Goal: Information Seeking & Learning: Learn about a topic

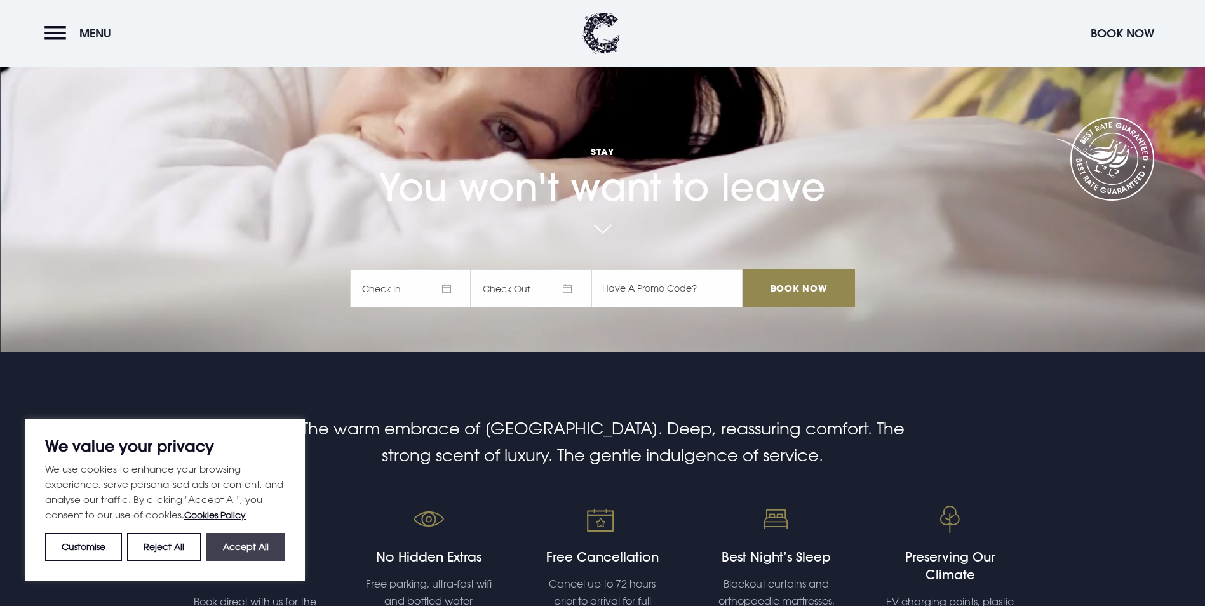
click at [266, 546] on button "Accept All" at bounding box center [246, 547] width 79 height 28
checkbox input "true"
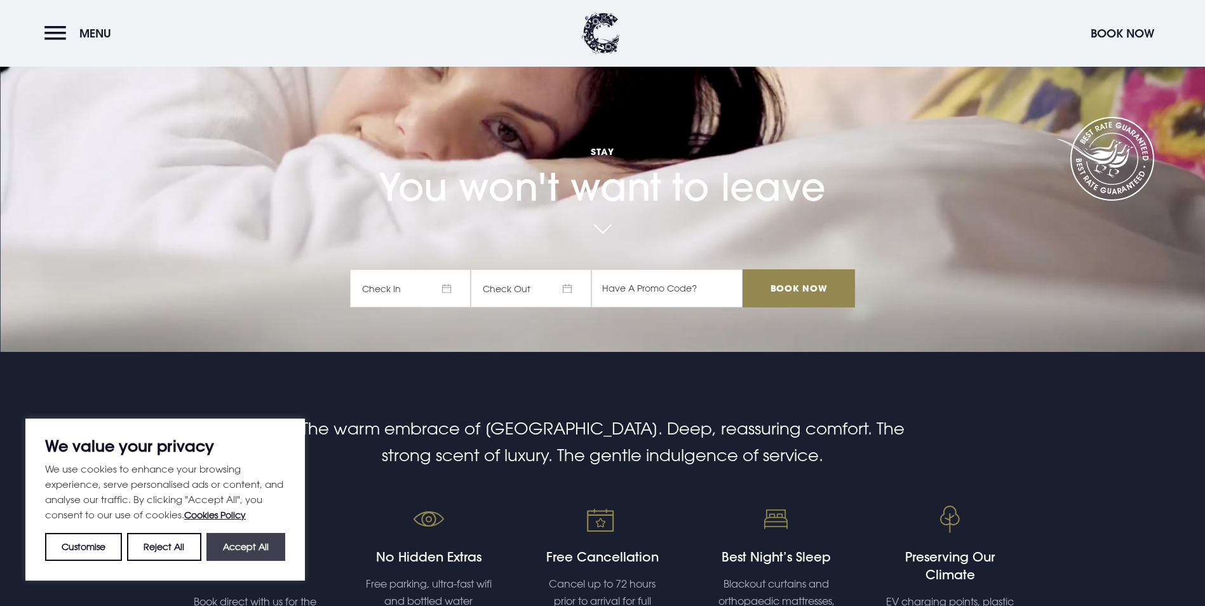
checkbox input "true"
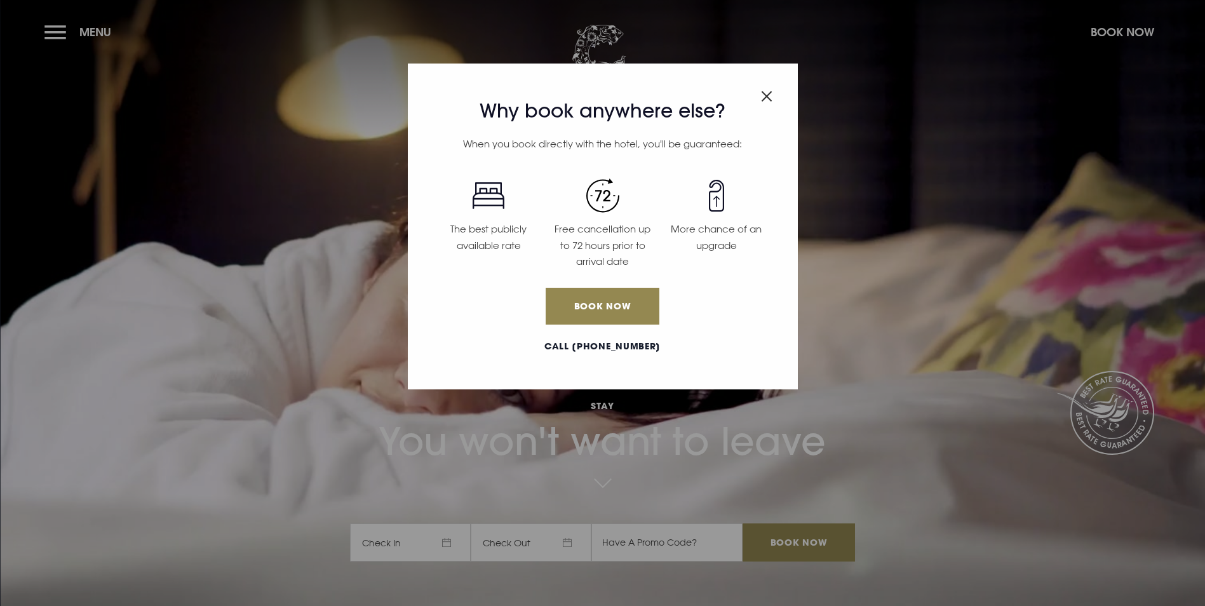
click at [764, 98] on img "Close modal" at bounding box center [766, 96] width 11 height 11
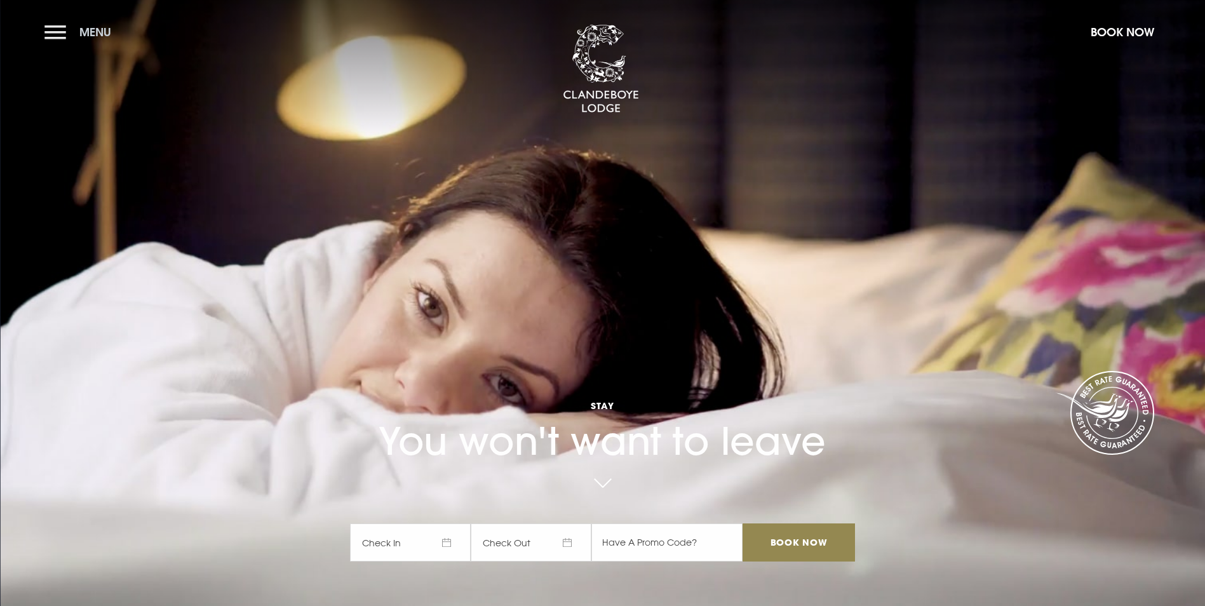
click at [54, 29] on button "Menu" at bounding box center [80, 31] width 73 height 27
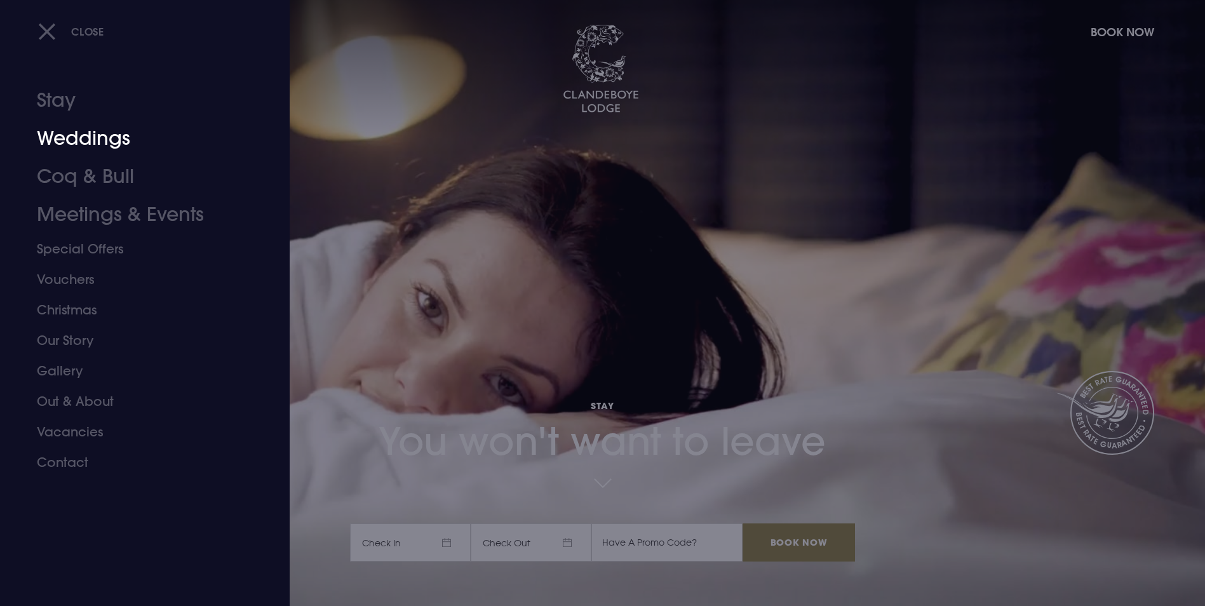
click at [79, 139] on link "Weddings" at bounding box center [137, 138] width 201 height 38
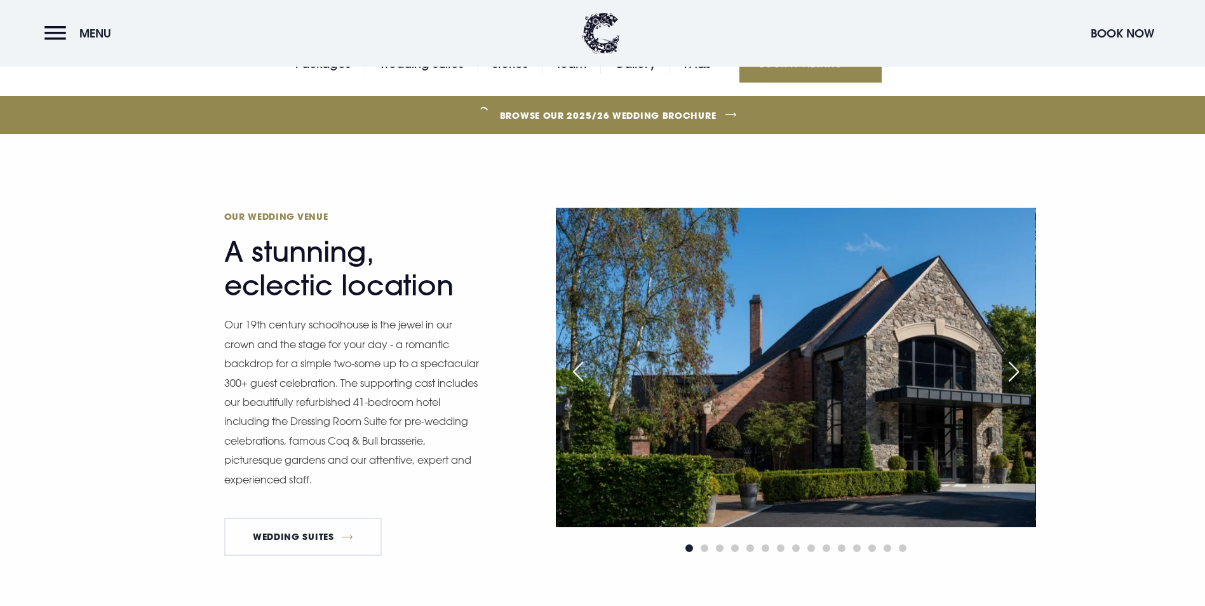
scroll to position [763, 0]
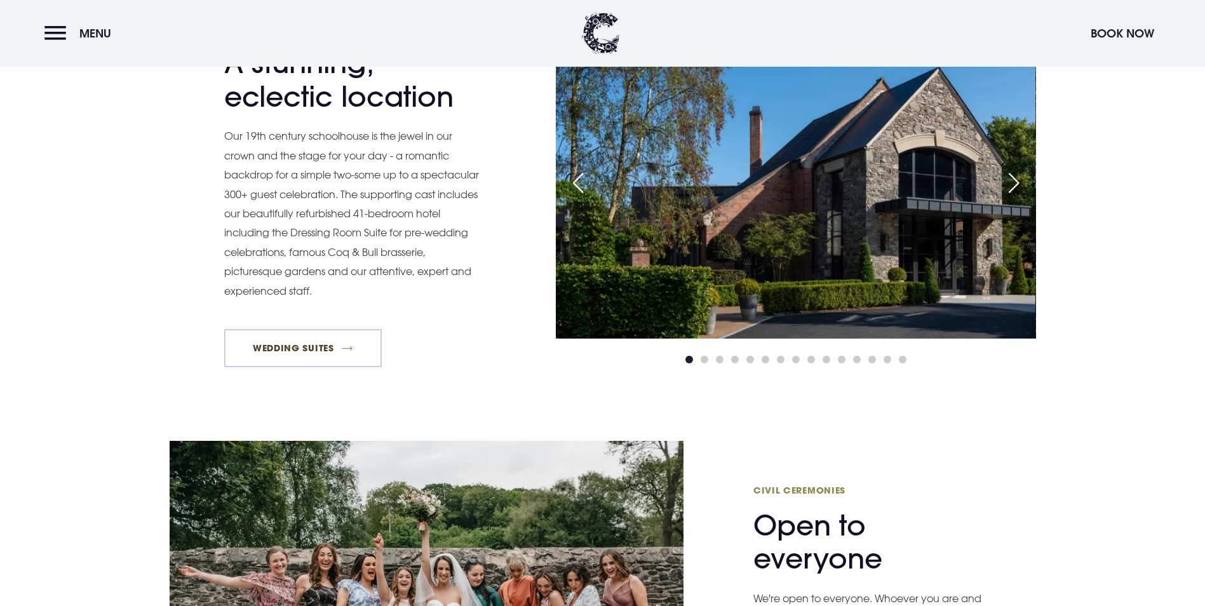
click at [295, 329] on link "Wedding Suites" at bounding box center [303, 348] width 158 height 38
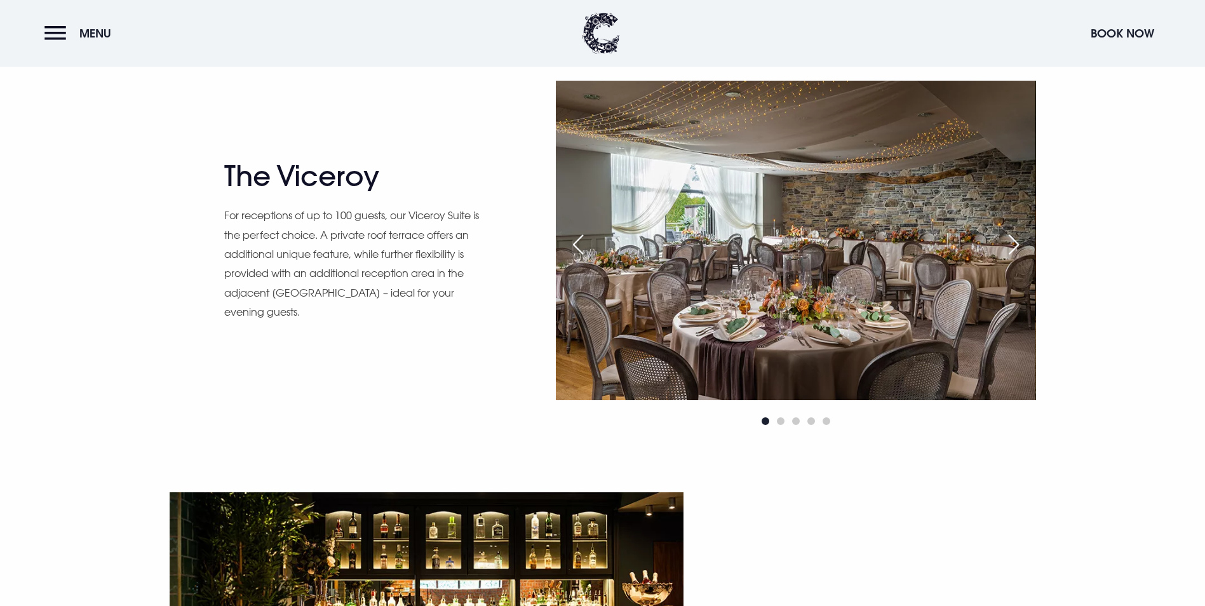
scroll to position [1271, 0]
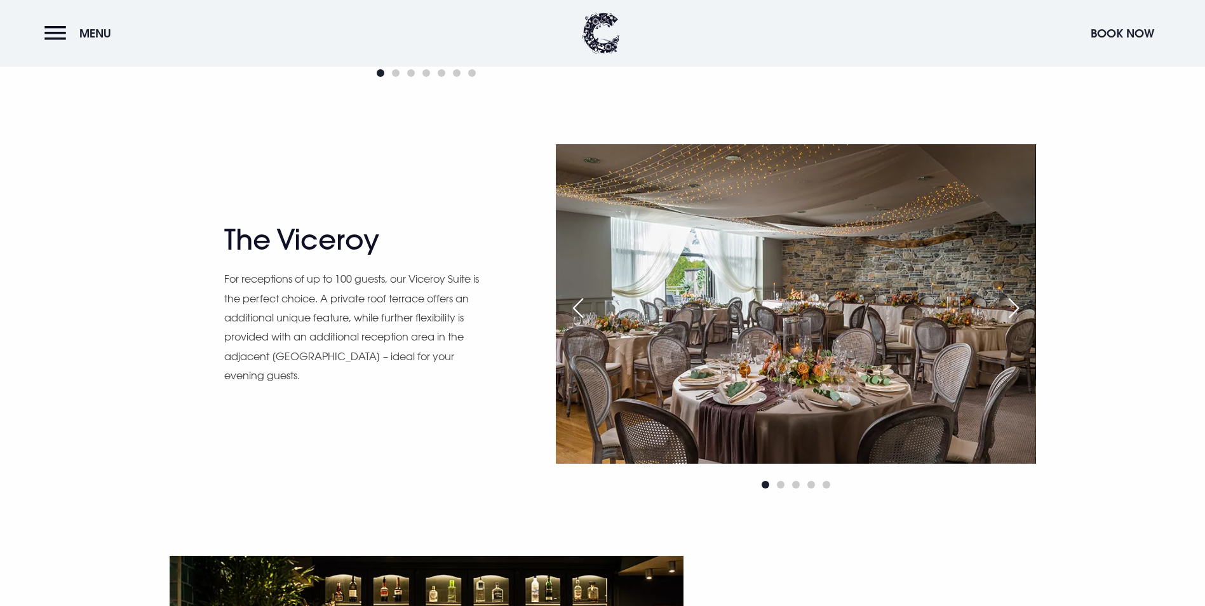
click at [1016, 302] on div "Next slide" at bounding box center [1014, 308] width 32 height 28
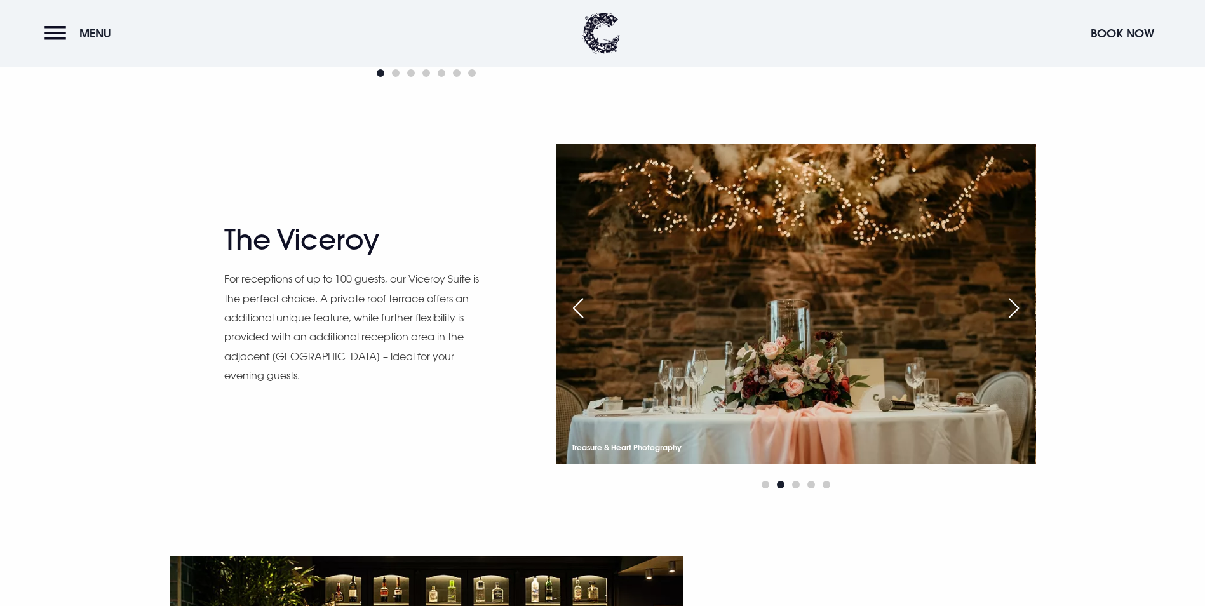
click at [1016, 302] on div "Next slide" at bounding box center [1014, 308] width 32 height 28
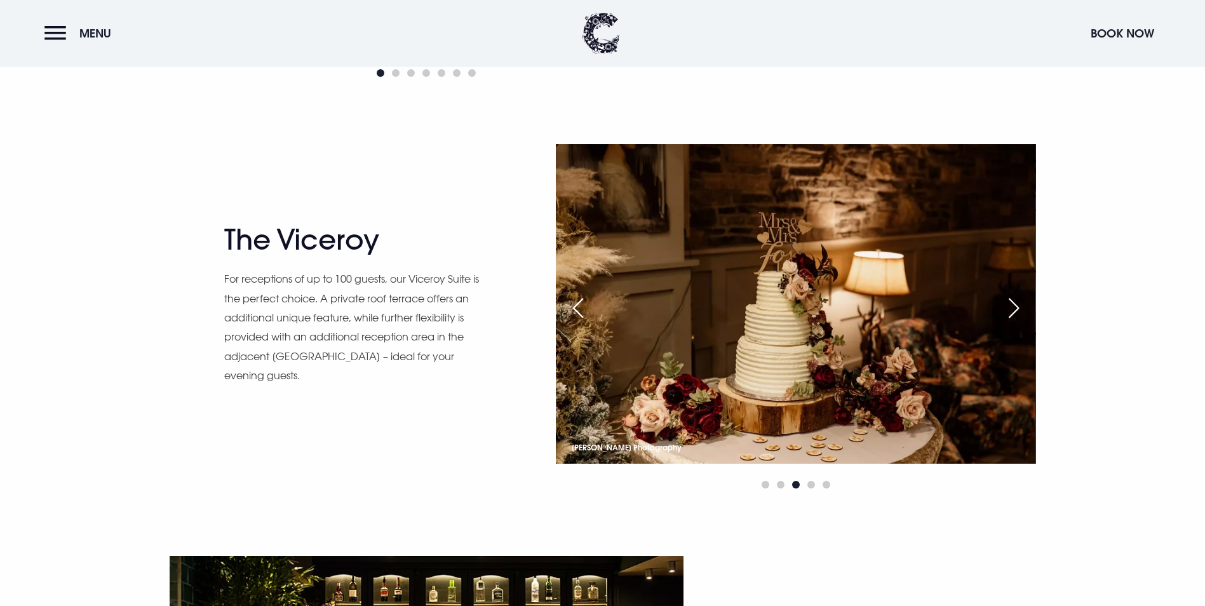
click at [1016, 302] on div "Next slide" at bounding box center [1014, 308] width 32 height 28
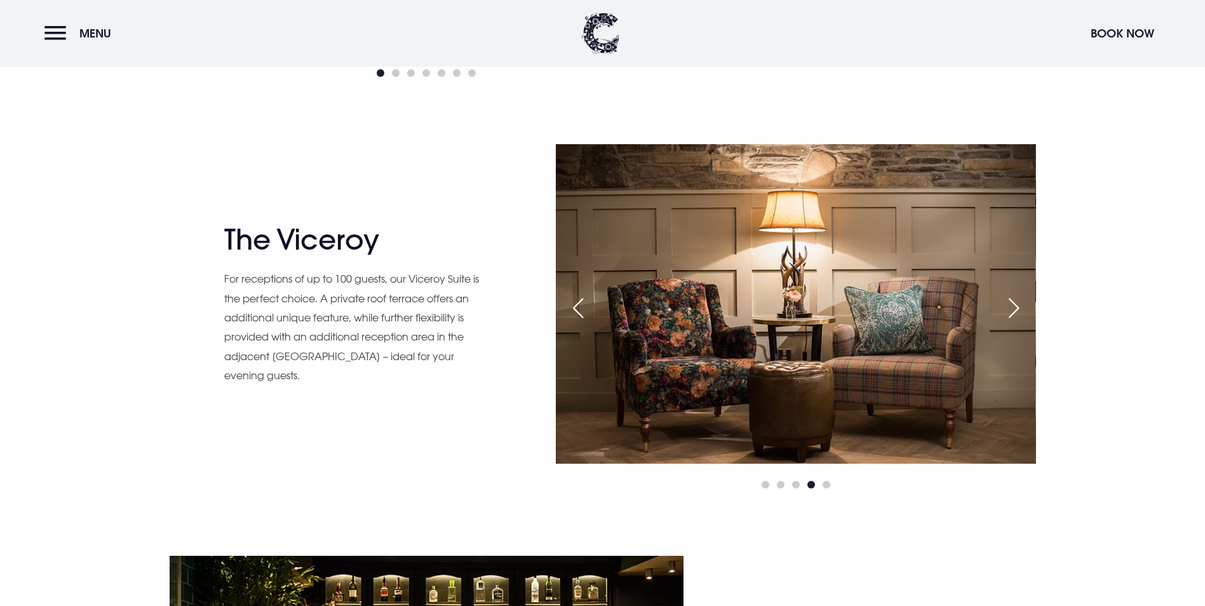
click at [1016, 302] on div "Next slide" at bounding box center [1014, 308] width 32 height 28
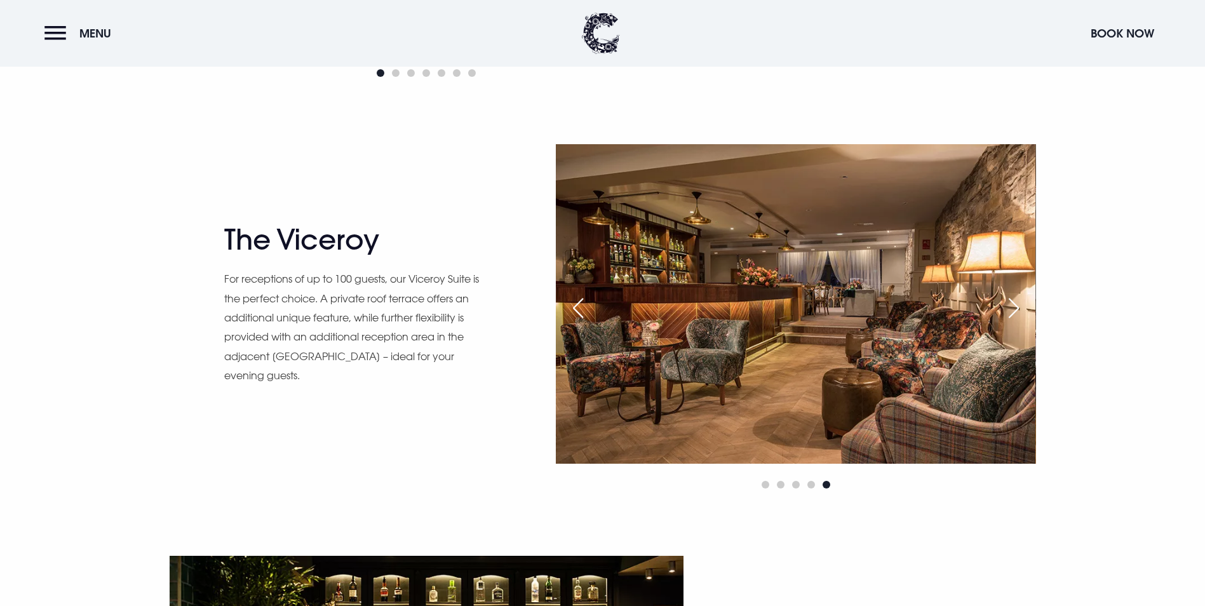
click at [1016, 302] on div "Next slide" at bounding box center [1014, 308] width 32 height 28
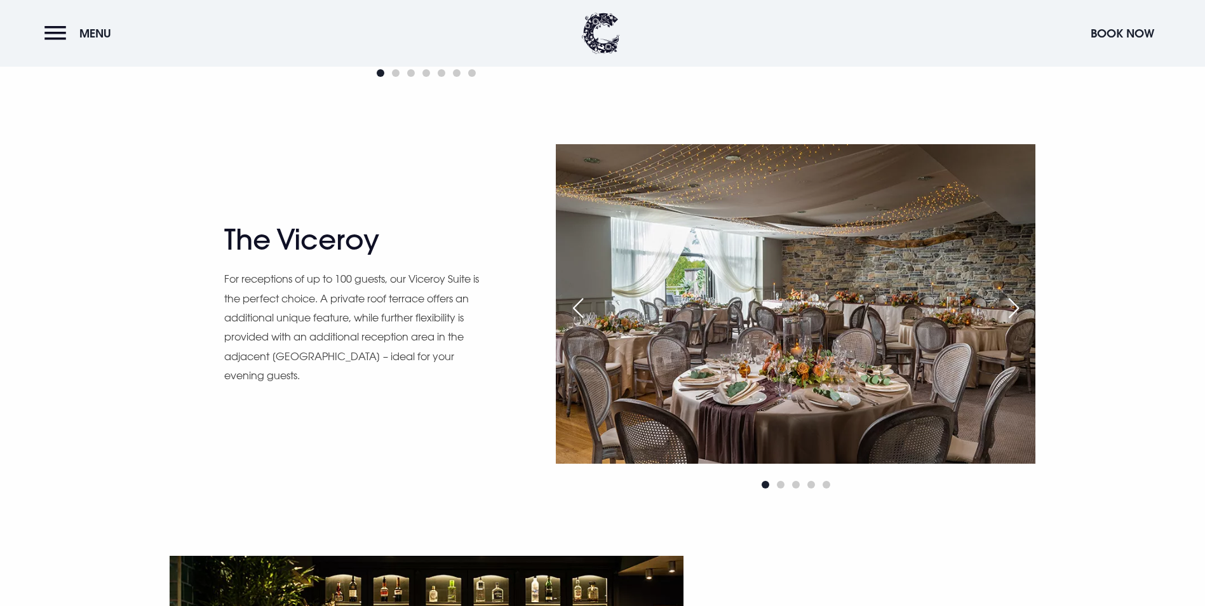
click at [1016, 302] on div "Next slide" at bounding box center [1014, 308] width 32 height 28
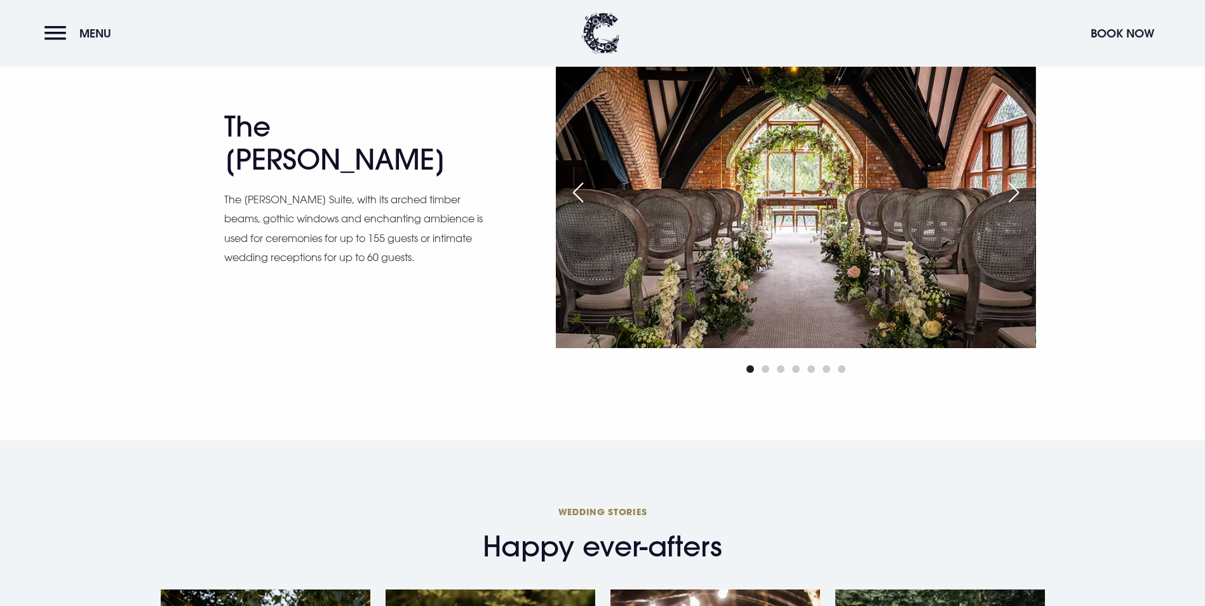
scroll to position [2224, 0]
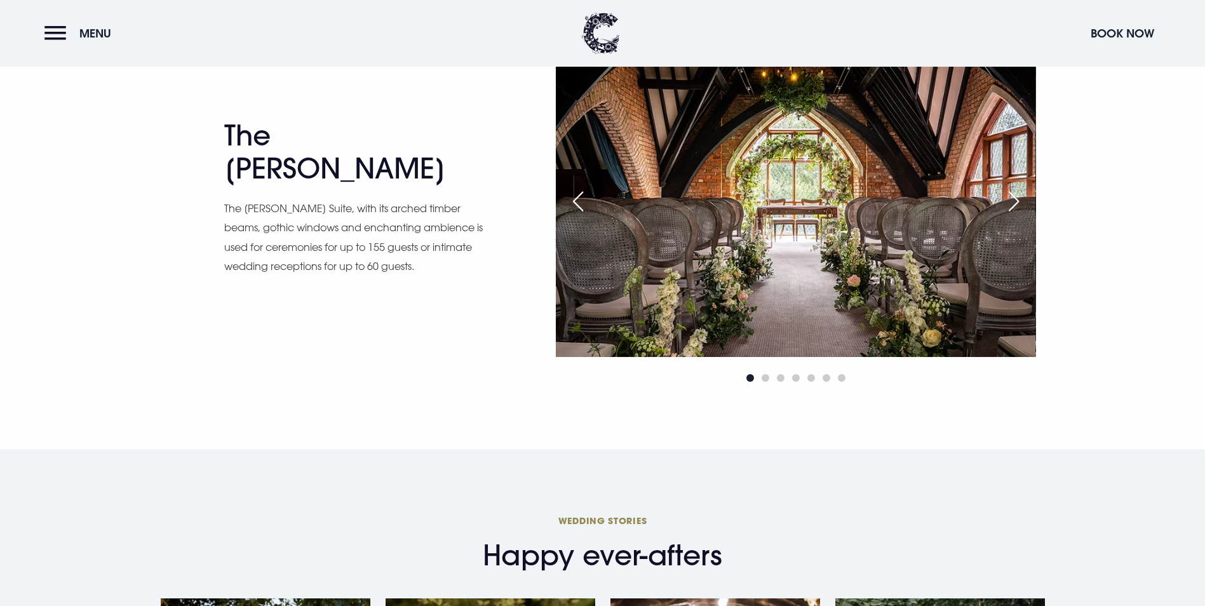
click at [1014, 200] on div "Next slide" at bounding box center [1014, 201] width 32 height 28
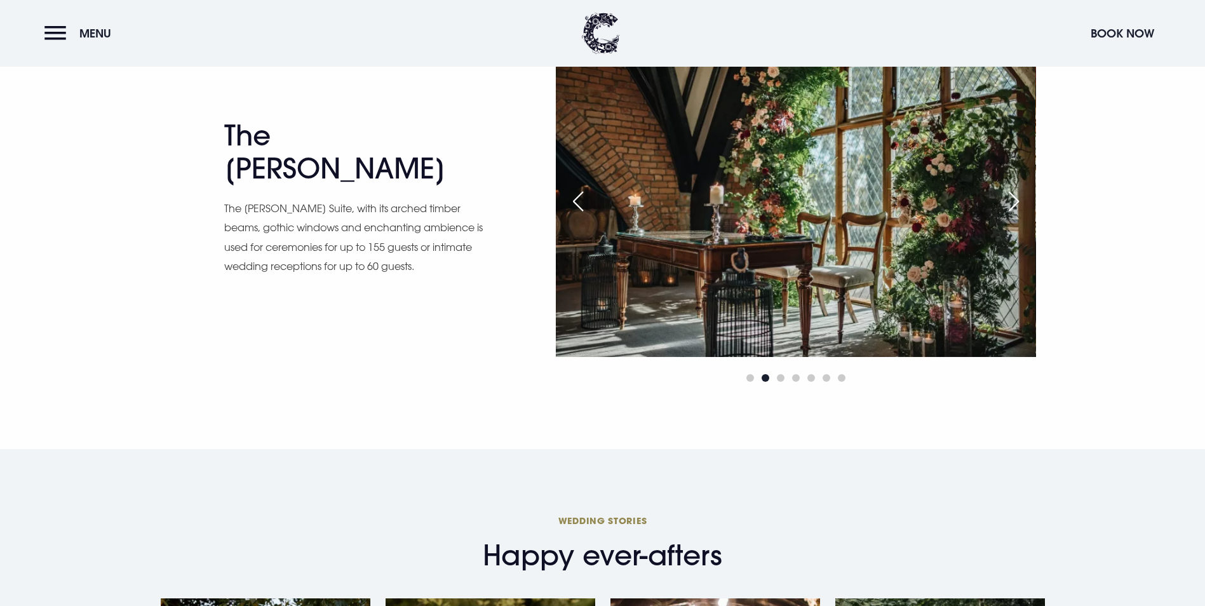
click at [1014, 200] on div "Next slide" at bounding box center [1014, 201] width 32 height 28
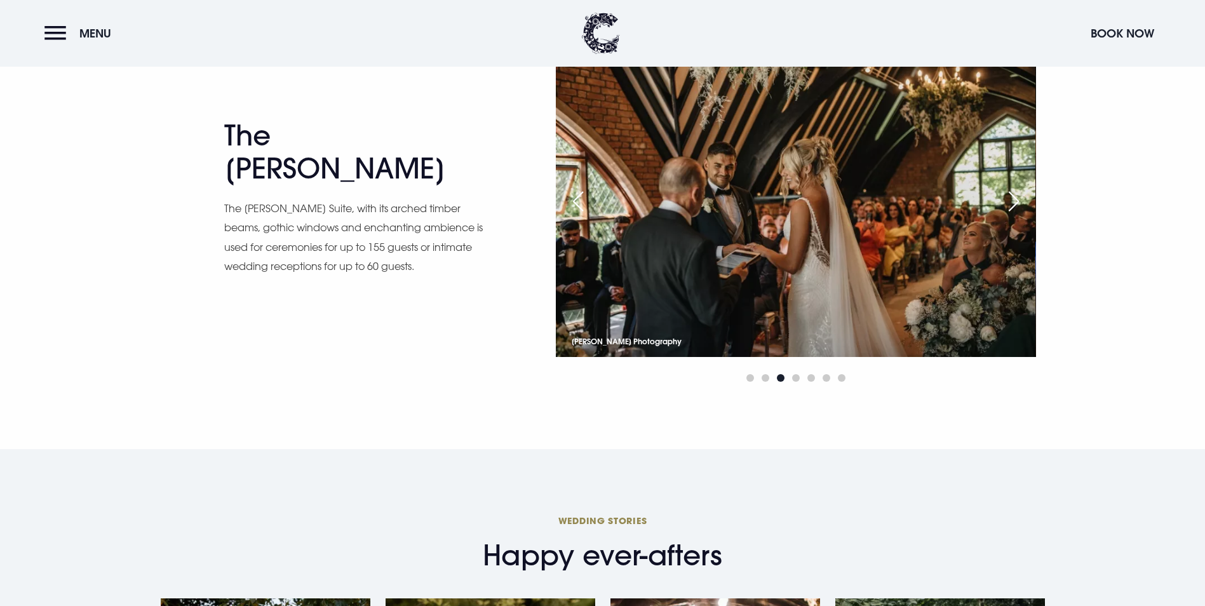
click at [1014, 200] on div "Next slide" at bounding box center [1014, 201] width 32 height 28
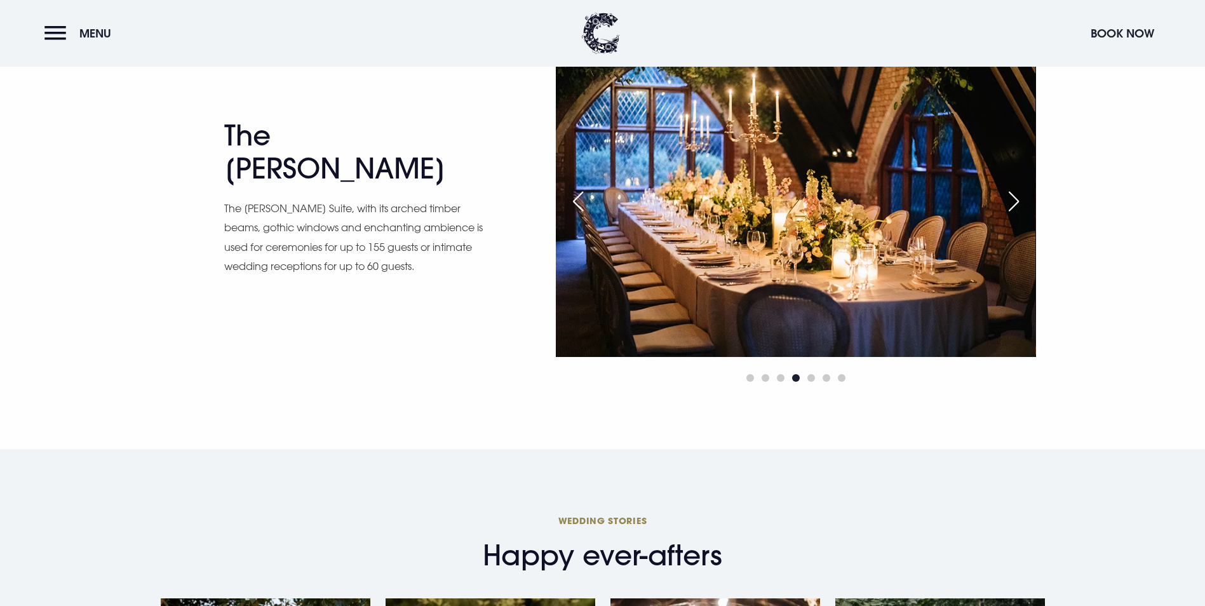
click at [1014, 200] on div "Next slide" at bounding box center [1014, 201] width 32 height 28
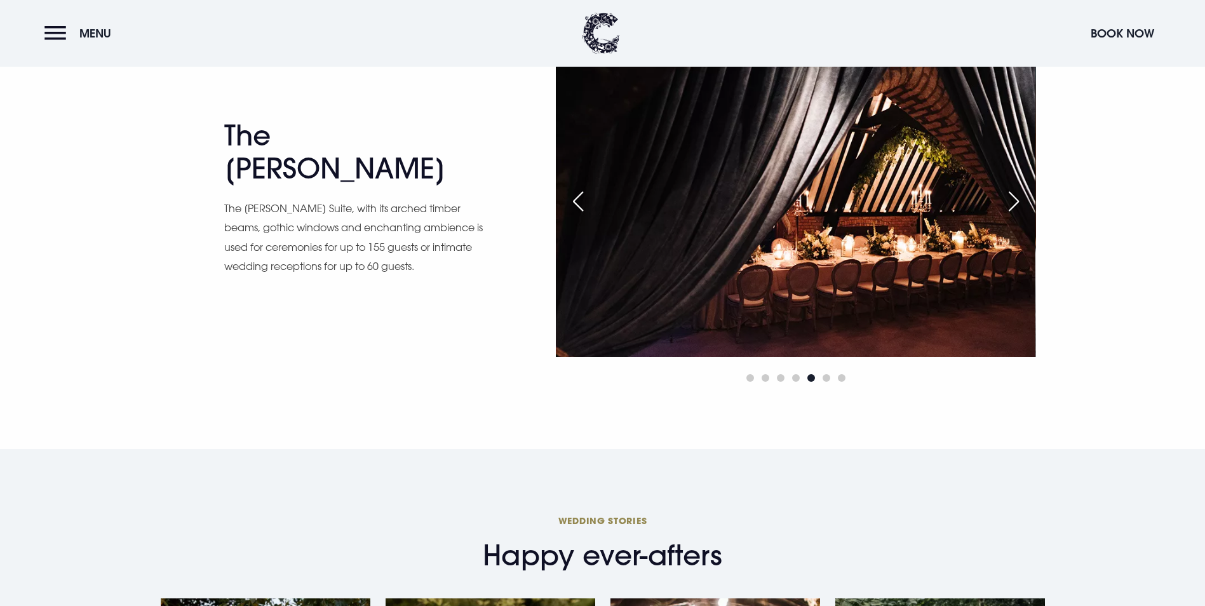
click at [1014, 200] on div "Next slide" at bounding box center [1014, 201] width 32 height 28
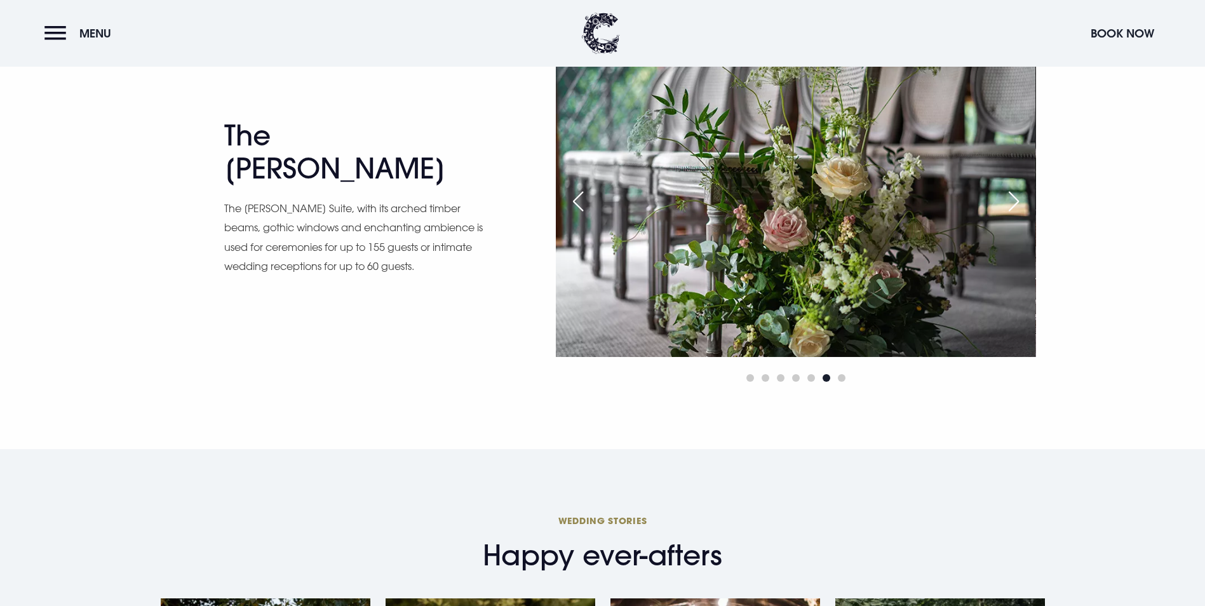
click at [1014, 200] on div "Next slide" at bounding box center [1014, 201] width 32 height 28
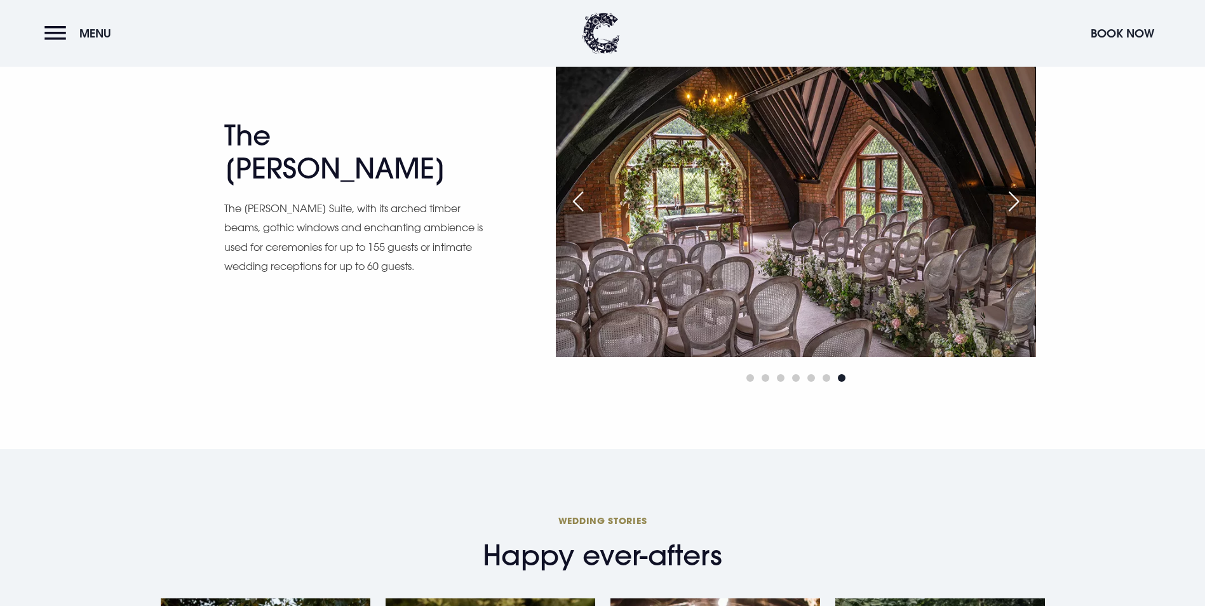
click at [1014, 200] on div "Next slide" at bounding box center [1014, 201] width 32 height 28
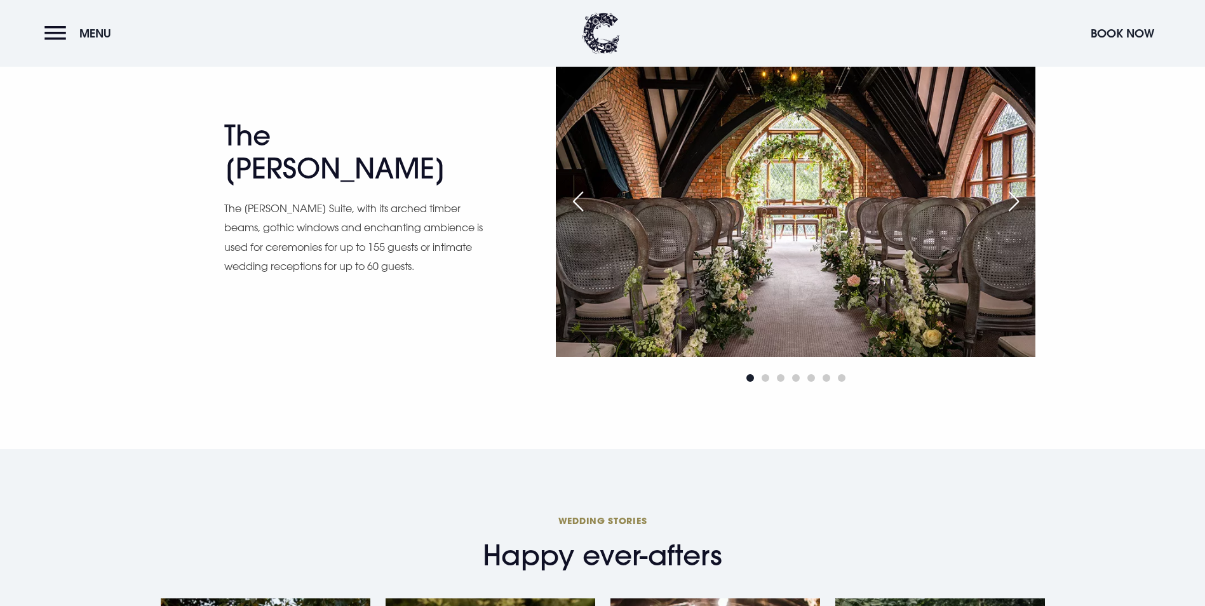
click at [1014, 200] on div "Next slide" at bounding box center [1014, 201] width 32 height 28
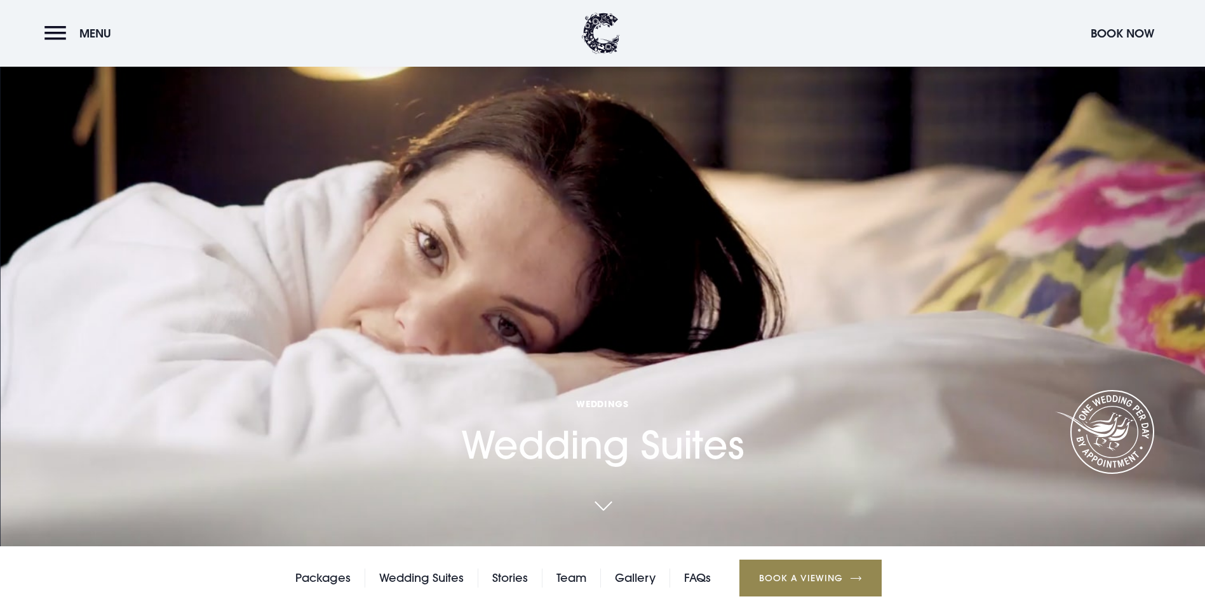
scroll to position [0, 0]
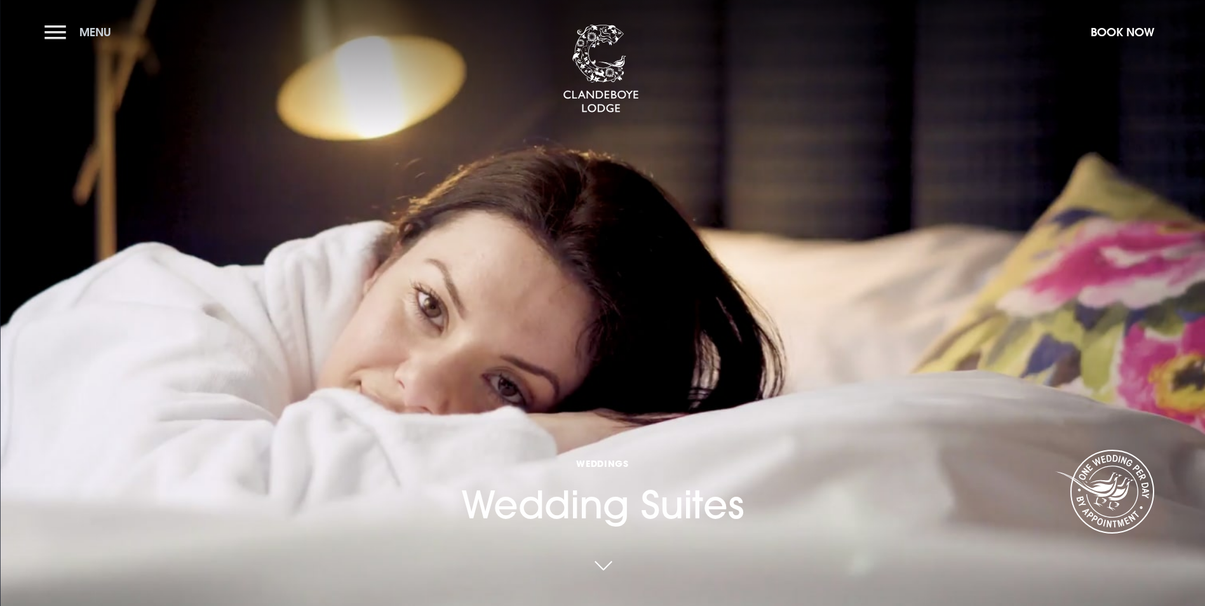
click at [44, 31] on button "Menu" at bounding box center [80, 31] width 73 height 27
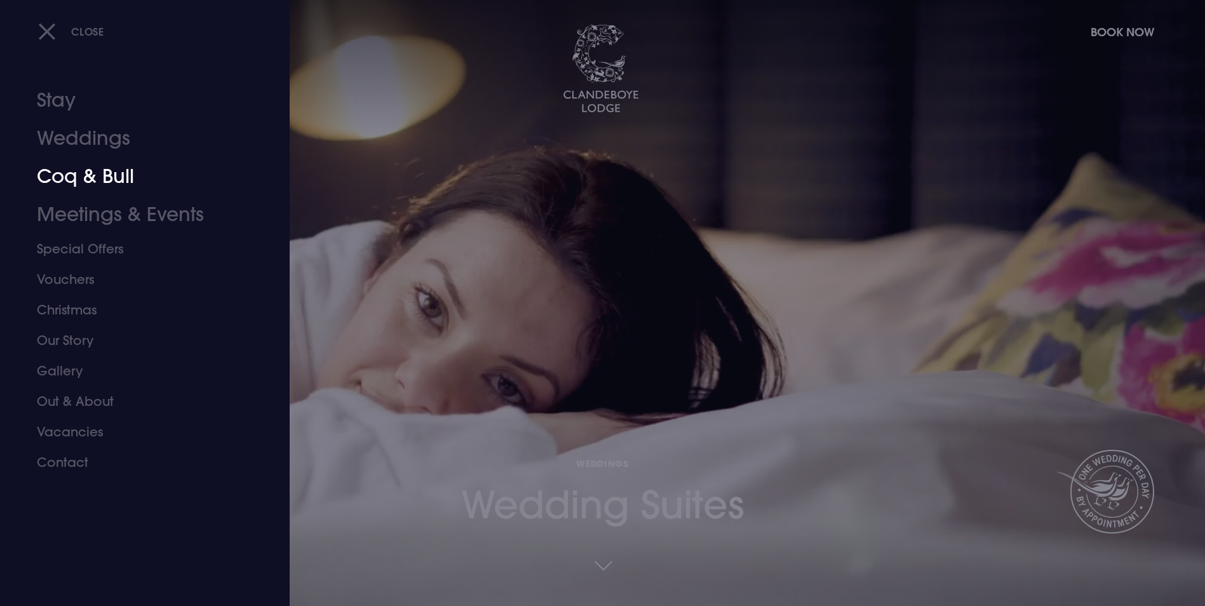
click at [72, 180] on link "Coq & Bull" at bounding box center [137, 177] width 201 height 38
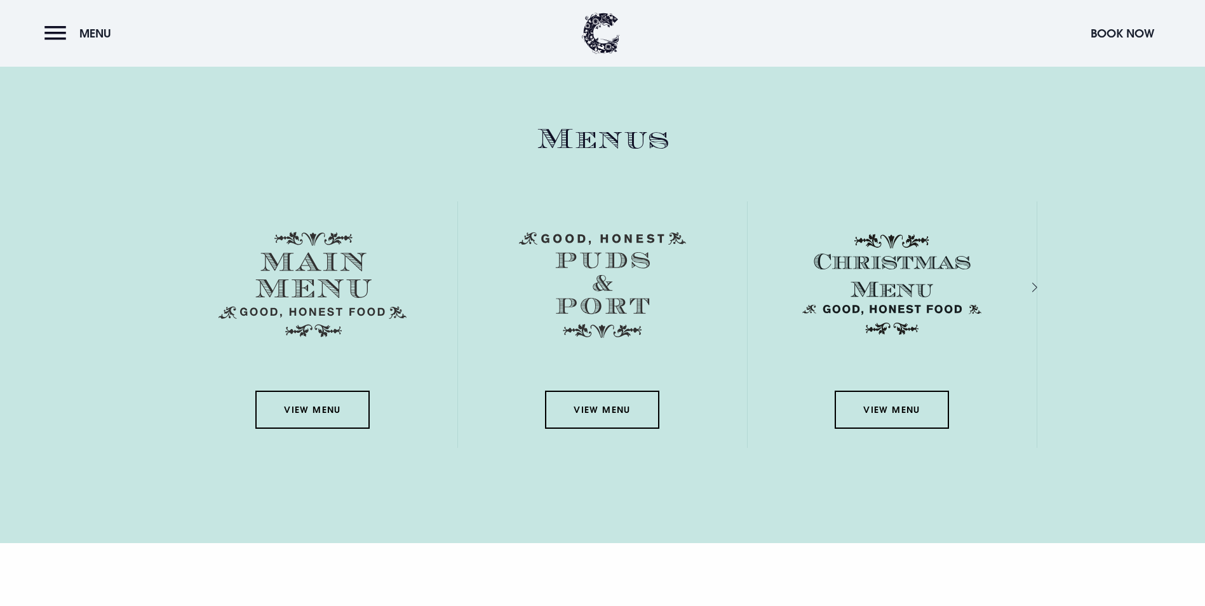
scroll to position [2160, 0]
click at [325, 390] on link "View Menu" at bounding box center [312, 409] width 114 height 38
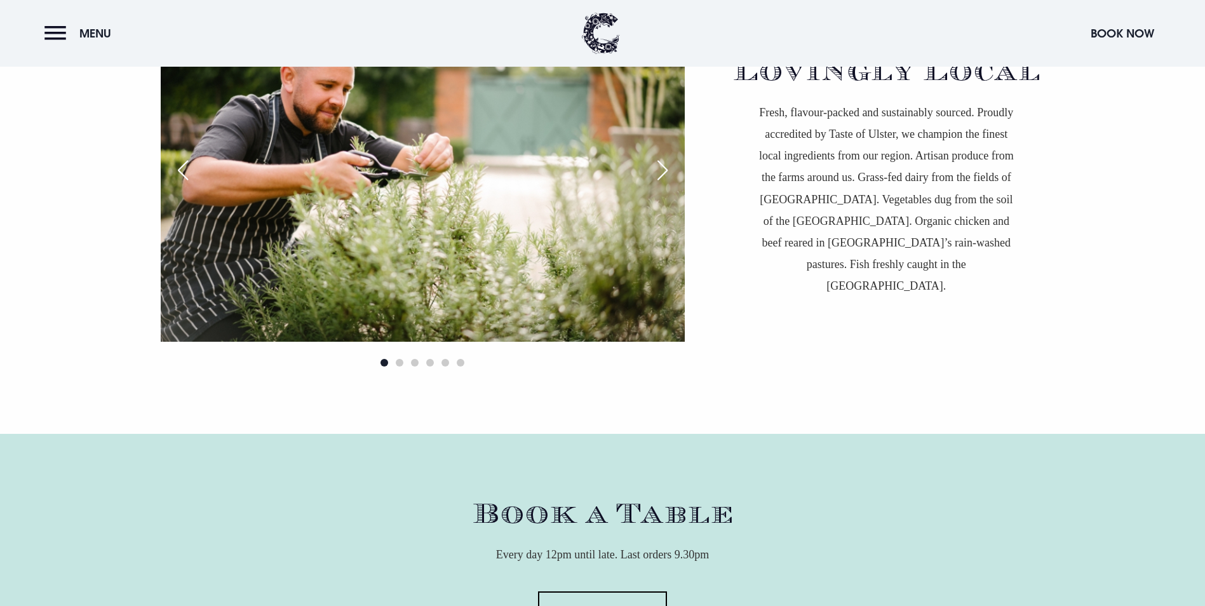
scroll to position [3813, 0]
